Goal: Task Accomplishment & Management: Manage account settings

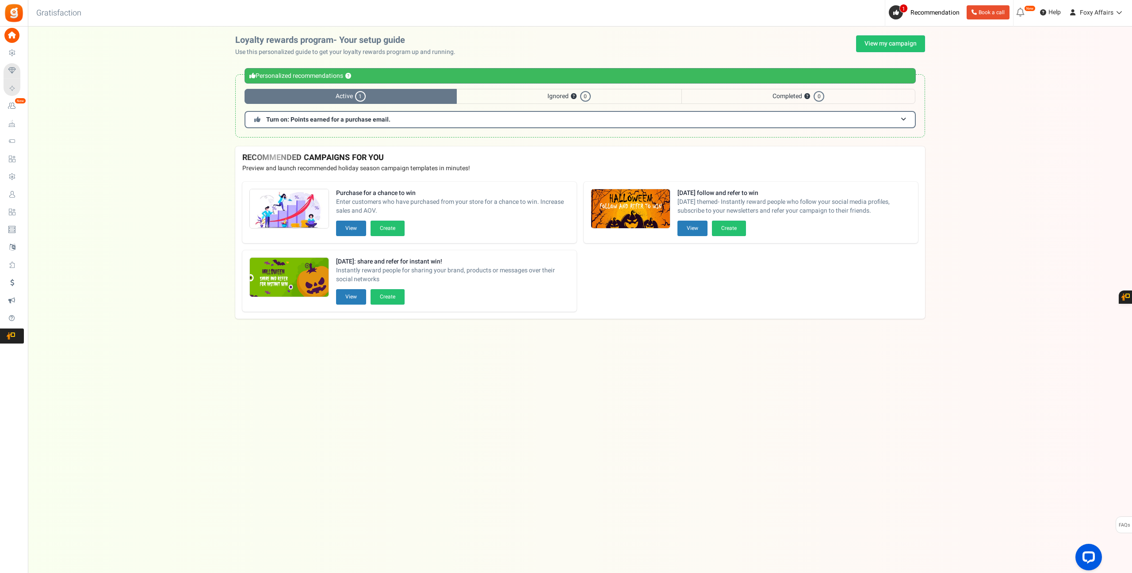
click at [913, 34] on div "Under maintenance we will be back soon We apologize for any inconvenience. The …" at bounding box center [580, 269] width 1104 height 485
click at [910, 41] on link "View my campaign" at bounding box center [890, 43] width 69 height 17
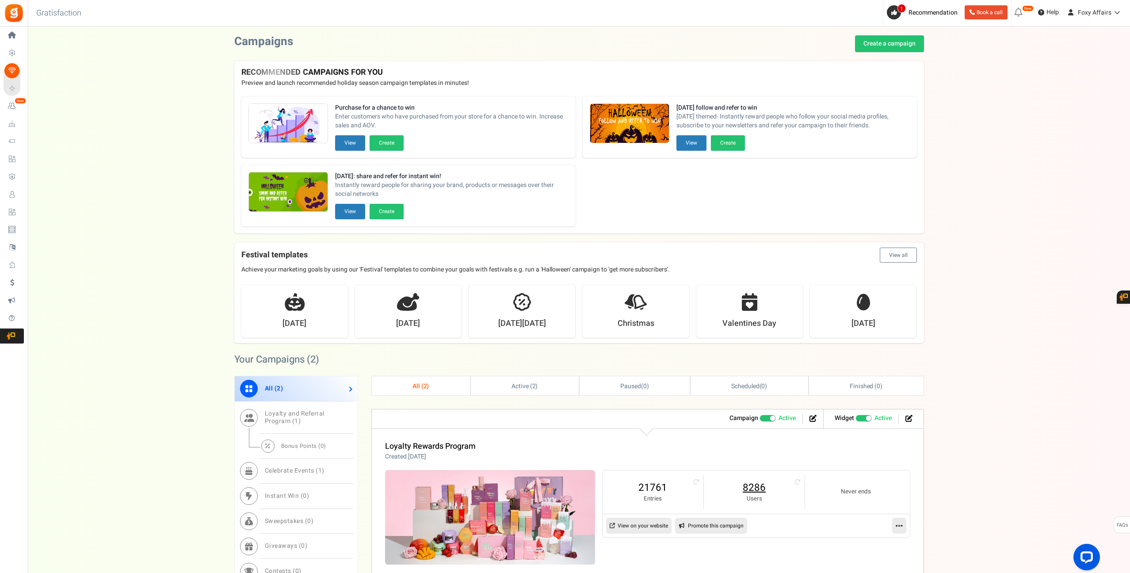
click at [758, 490] on link "8286" at bounding box center [754, 488] width 83 height 14
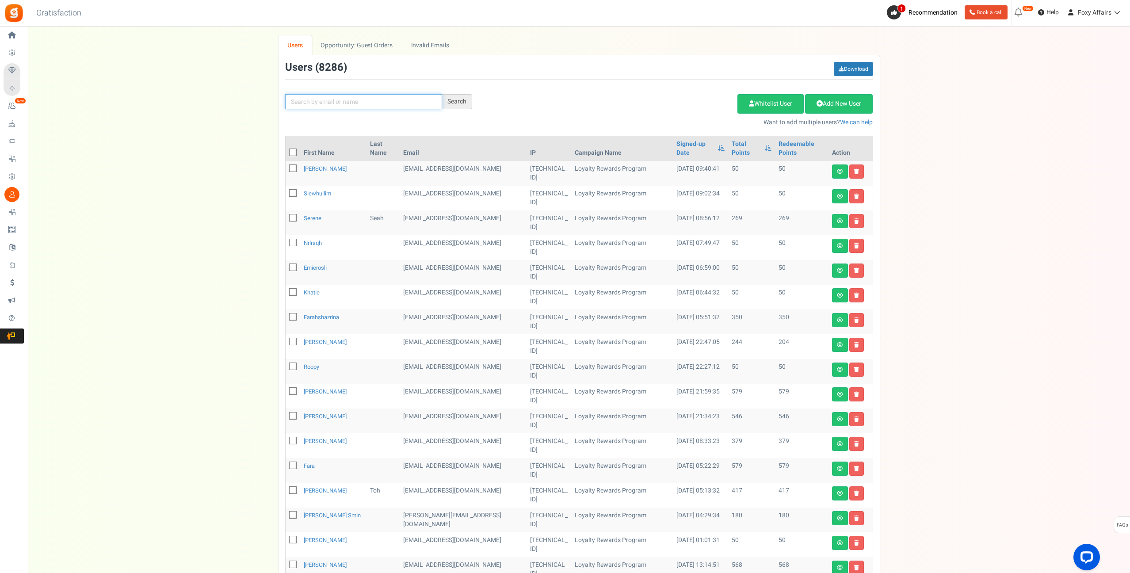
click at [345, 106] on input "text" at bounding box center [363, 101] width 157 height 15
click at [407, 105] on input "text" at bounding box center [363, 101] width 157 height 15
paste input "[EMAIL_ADDRESS][DOMAIN_NAME]"
type input "[EMAIL_ADDRESS][DOMAIN_NAME]"
click at [448, 100] on div "Search" at bounding box center [457, 101] width 30 height 15
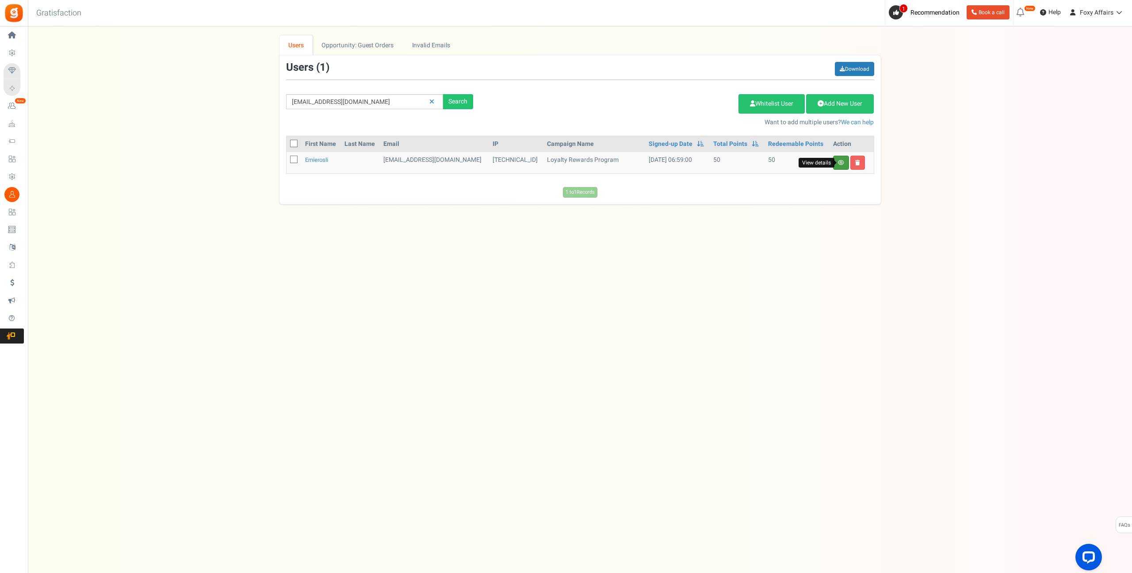
drag, startPoint x: 841, startPoint y: 162, endPoint x: 824, endPoint y: 149, distance: 20.8
click at [841, 162] on icon at bounding box center [841, 162] width 6 height 5
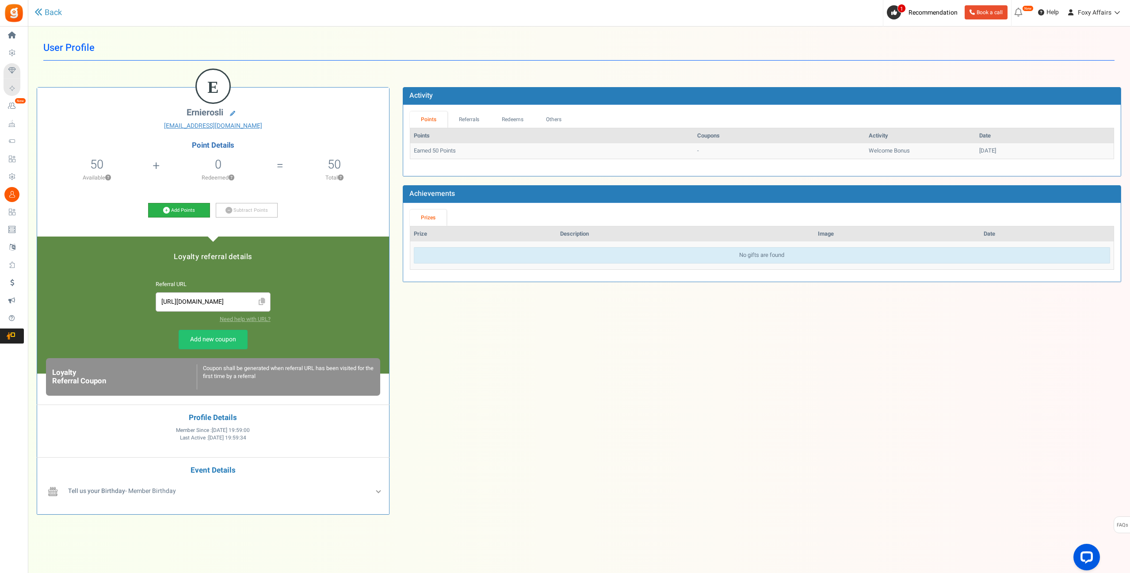
click at [166, 209] on icon at bounding box center [166, 210] width 7 height 7
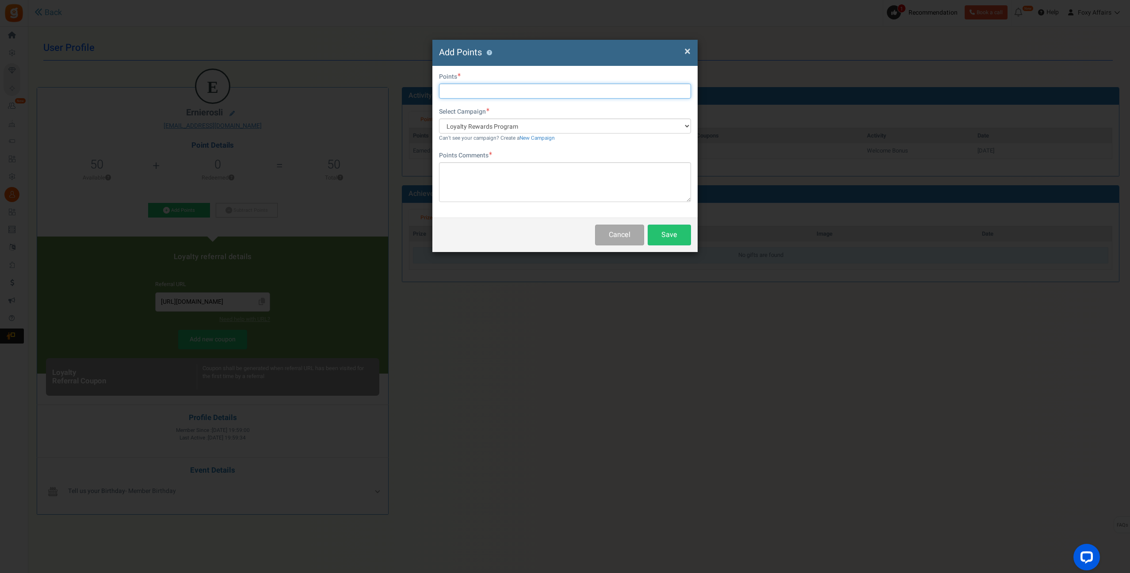
click at [492, 92] on input "text" at bounding box center [565, 91] width 252 height 15
type input "217"
drag, startPoint x: 459, startPoint y: 188, endPoint x: 458, endPoint y: 194, distance: 5.9
click at [458, 194] on textarea at bounding box center [565, 182] width 252 height 40
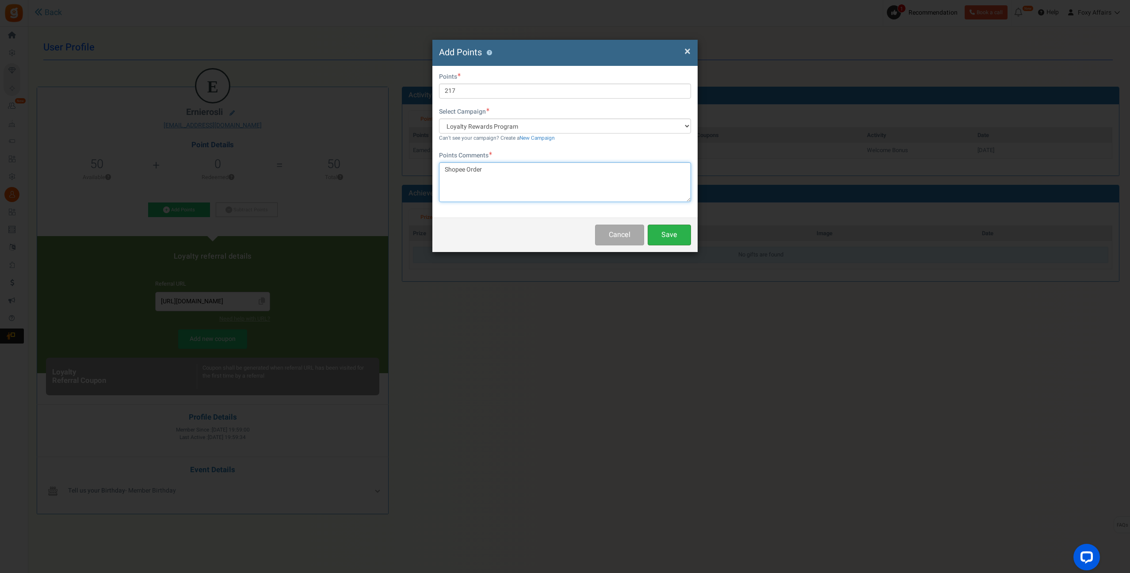
type textarea "Shopee Order"
click at [675, 233] on button "Save" at bounding box center [669, 235] width 43 height 21
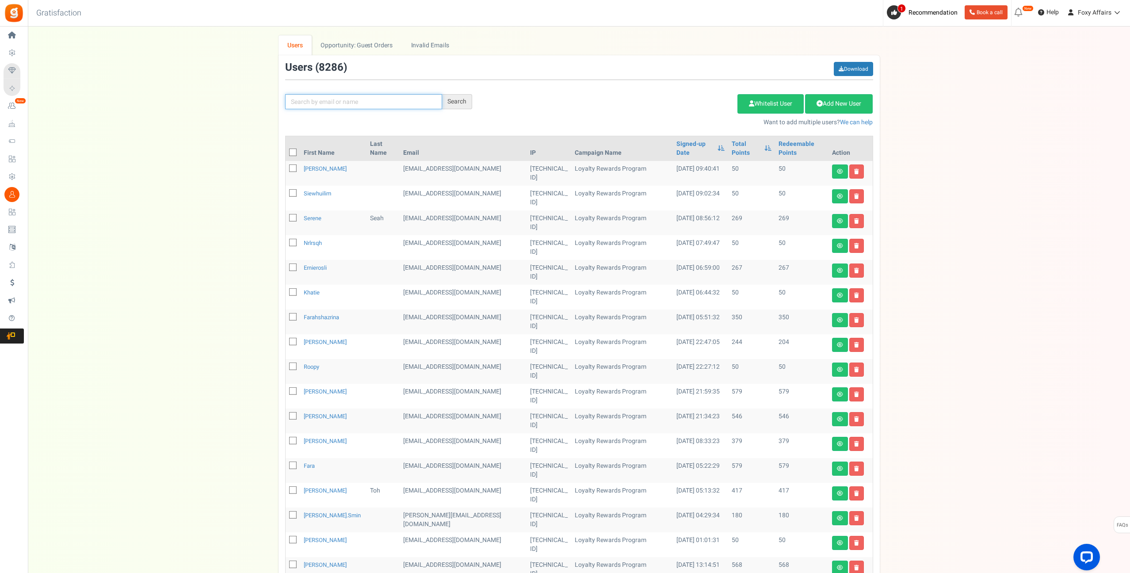
click at [348, 100] on input "text" at bounding box center [363, 101] width 157 height 15
paste input "[EMAIL_ADDRESS][DOMAIN_NAME]"
type input "[EMAIL_ADDRESS][DOMAIN_NAME]"
click at [466, 99] on div "Search" at bounding box center [457, 101] width 30 height 15
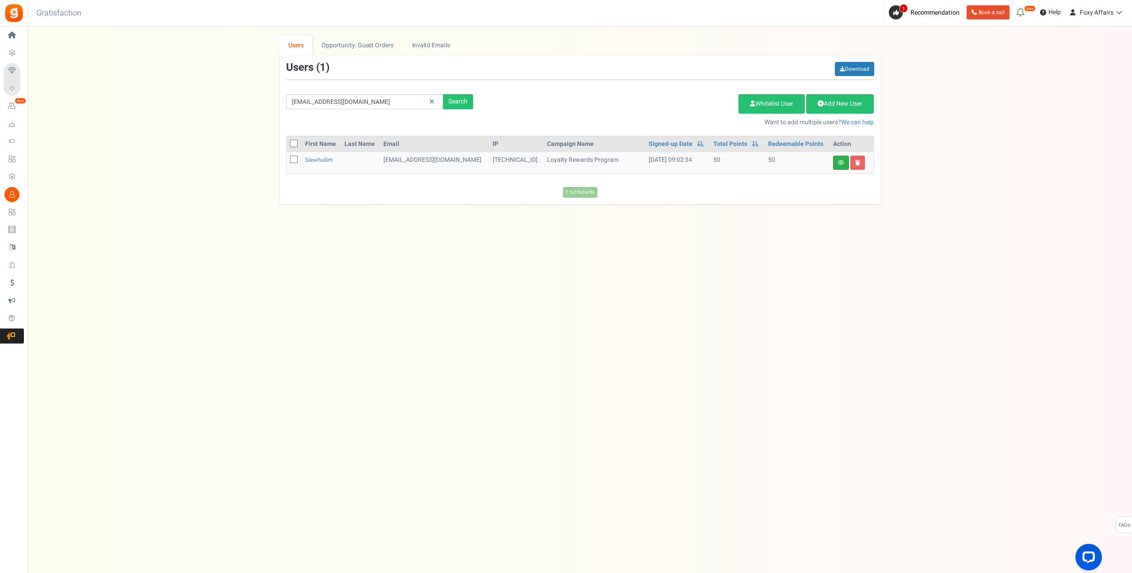
click at [841, 165] on link at bounding box center [841, 163] width 16 height 14
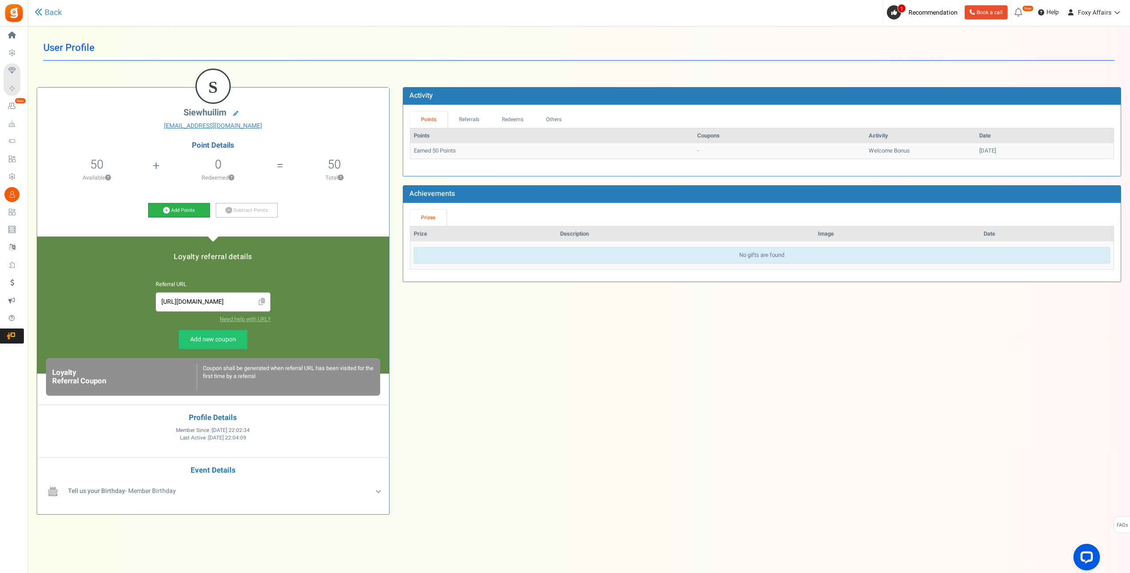
click at [168, 209] on icon at bounding box center [166, 210] width 7 height 7
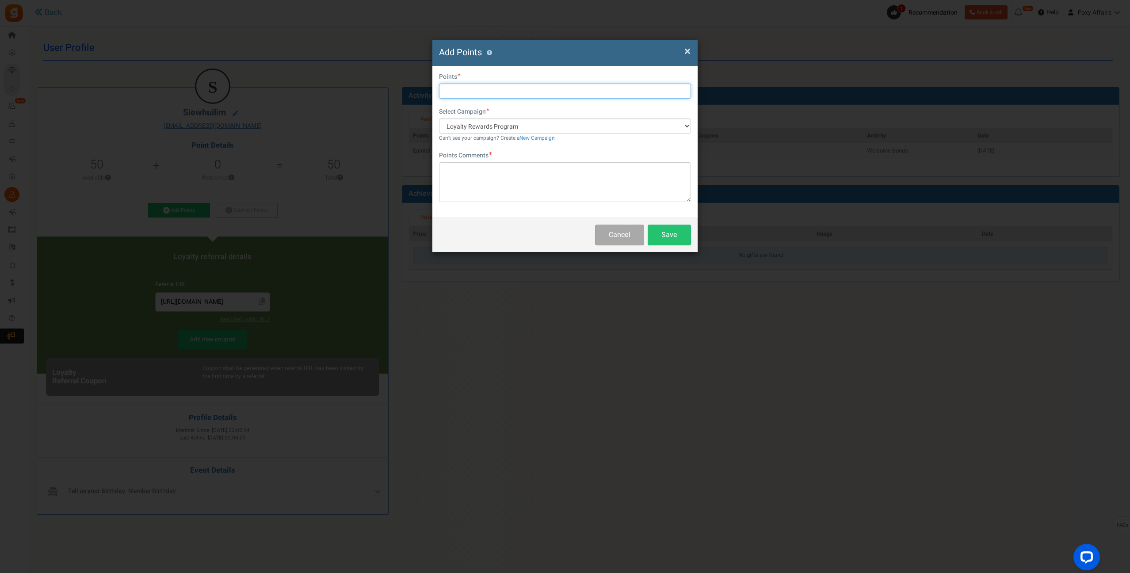
click at [465, 90] on input "text" at bounding box center [565, 91] width 252 height 15
type input "228"
click at [490, 175] on textarea at bounding box center [565, 182] width 252 height 40
type textarea "TikTok Order"
click at [679, 230] on button "Save" at bounding box center [669, 235] width 43 height 21
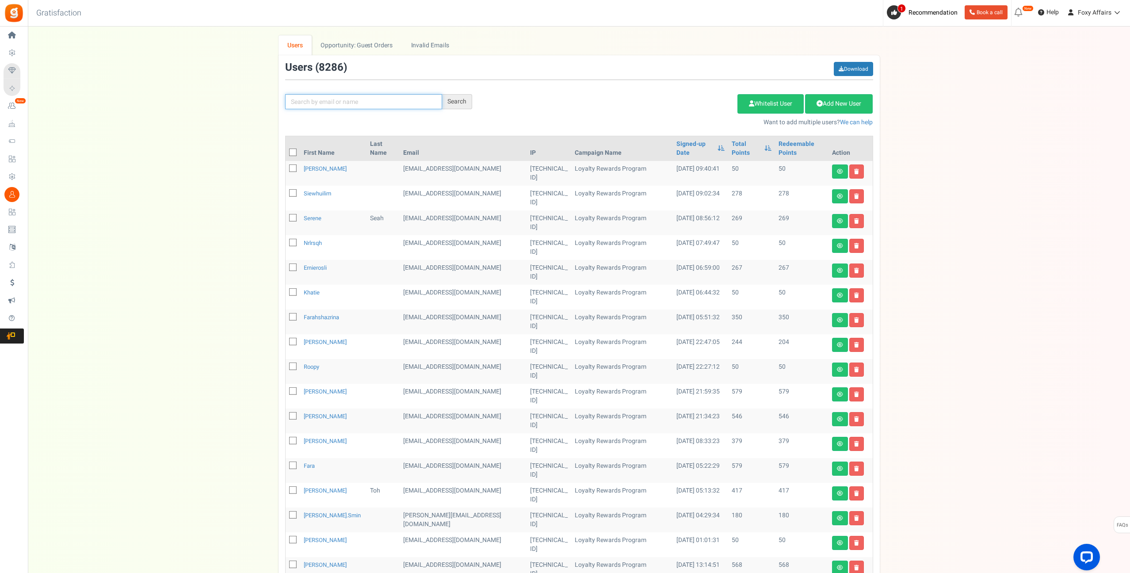
click at [339, 101] on input "text" at bounding box center [363, 101] width 157 height 15
paste input "[EMAIL_ADDRESS][DOMAIN_NAME]"
type input "[EMAIL_ADDRESS][DOMAIN_NAME]"
click at [463, 102] on div "Search" at bounding box center [457, 101] width 30 height 15
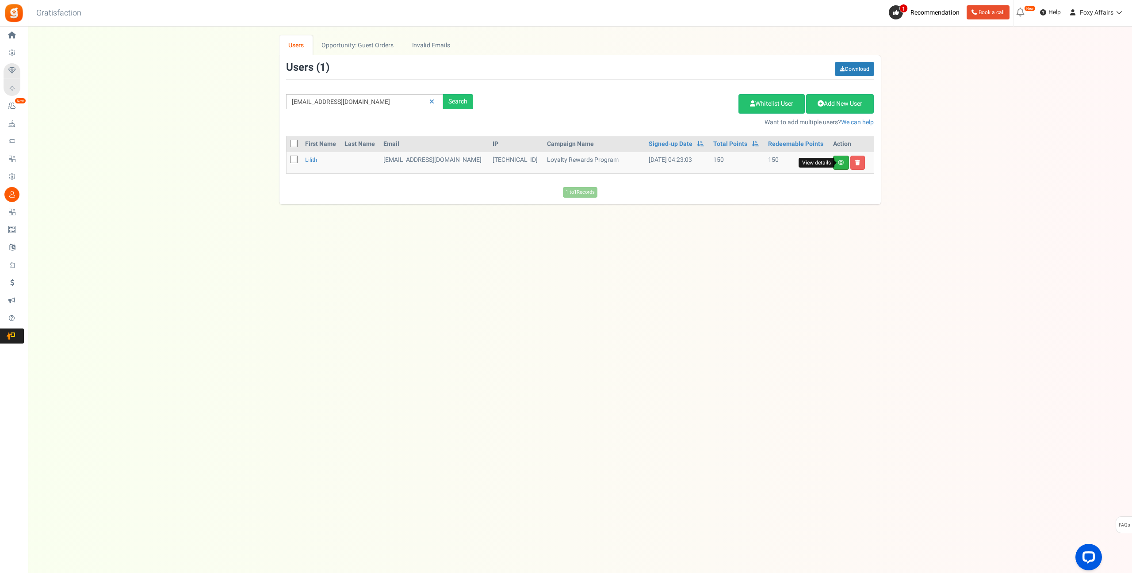
click at [838, 160] on icon at bounding box center [841, 162] width 6 height 5
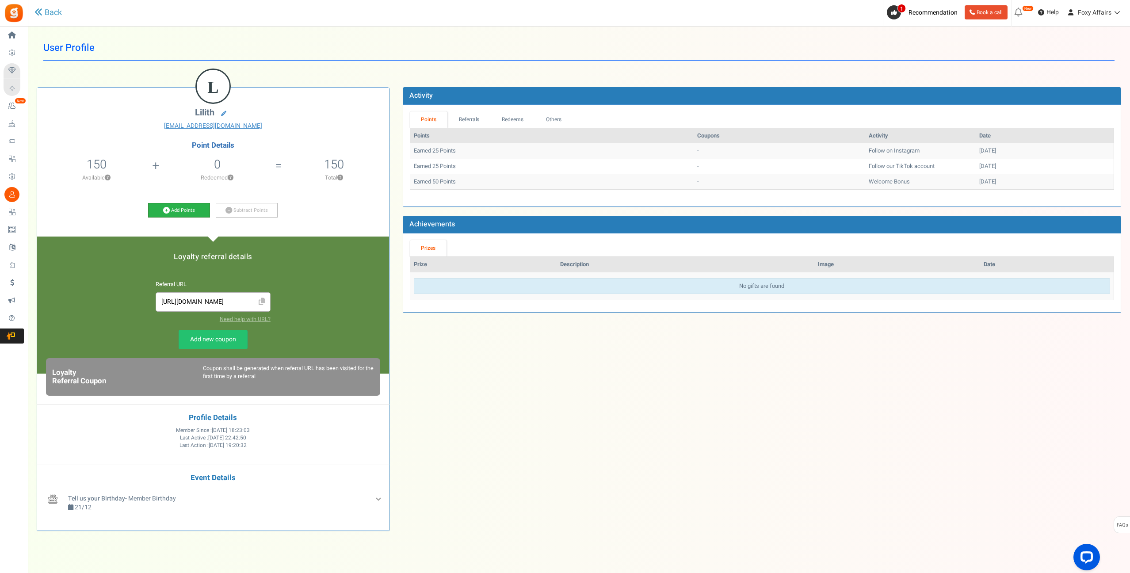
click at [165, 209] on icon at bounding box center [166, 210] width 7 height 7
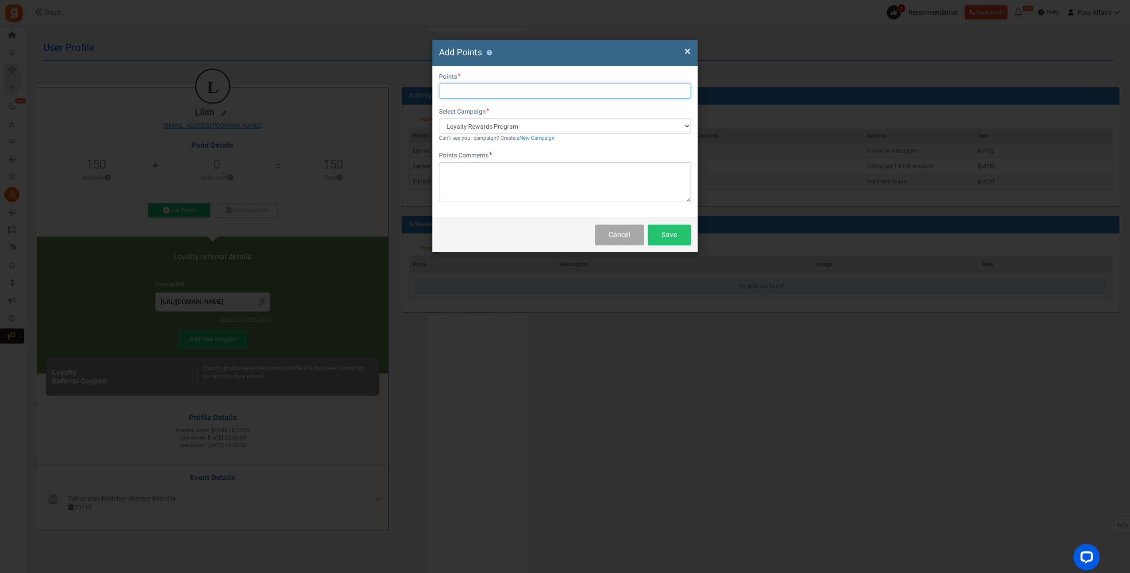
click at [457, 90] on input "text" at bounding box center [565, 91] width 252 height 15
type input "237"
click at [476, 171] on textarea at bounding box center [565, 182] width 252 height 40
type textarea "TikTok Order"
click at [670, 233] on button "Save" at bounding box center [669, 235] width 43 height 21
